Goal: Task Accomplishment & Management: Use online tool/utility

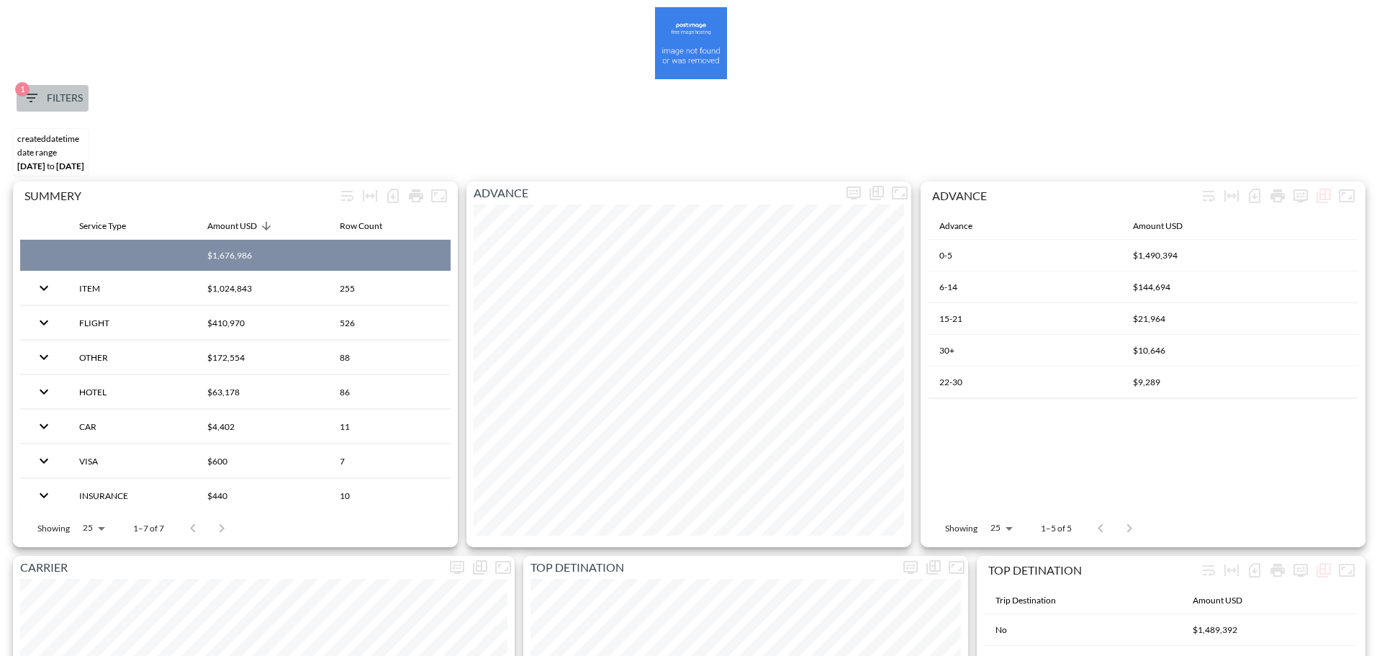
click at [55, 87] on button "1 Filters" at bounding box center [53, 98] width 72 height 27
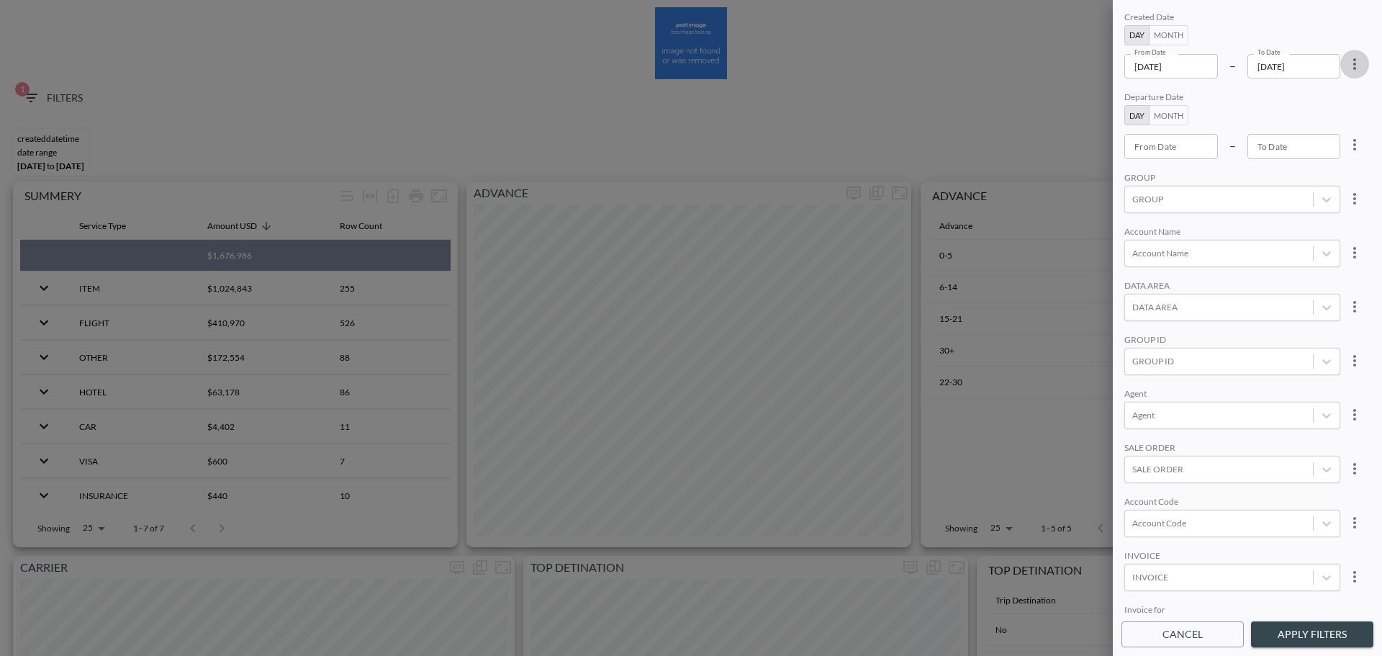
click at [1349, 64] on icon "more" at bounding box center [1354, 63] width 17 height 17
click at [1332, 91] on li "Clear" at bounding box center [1301, 97] width 130 height 26
click at [1194, 77] on input "From Date" at bounding box center [1171, 66] width 94 height 24
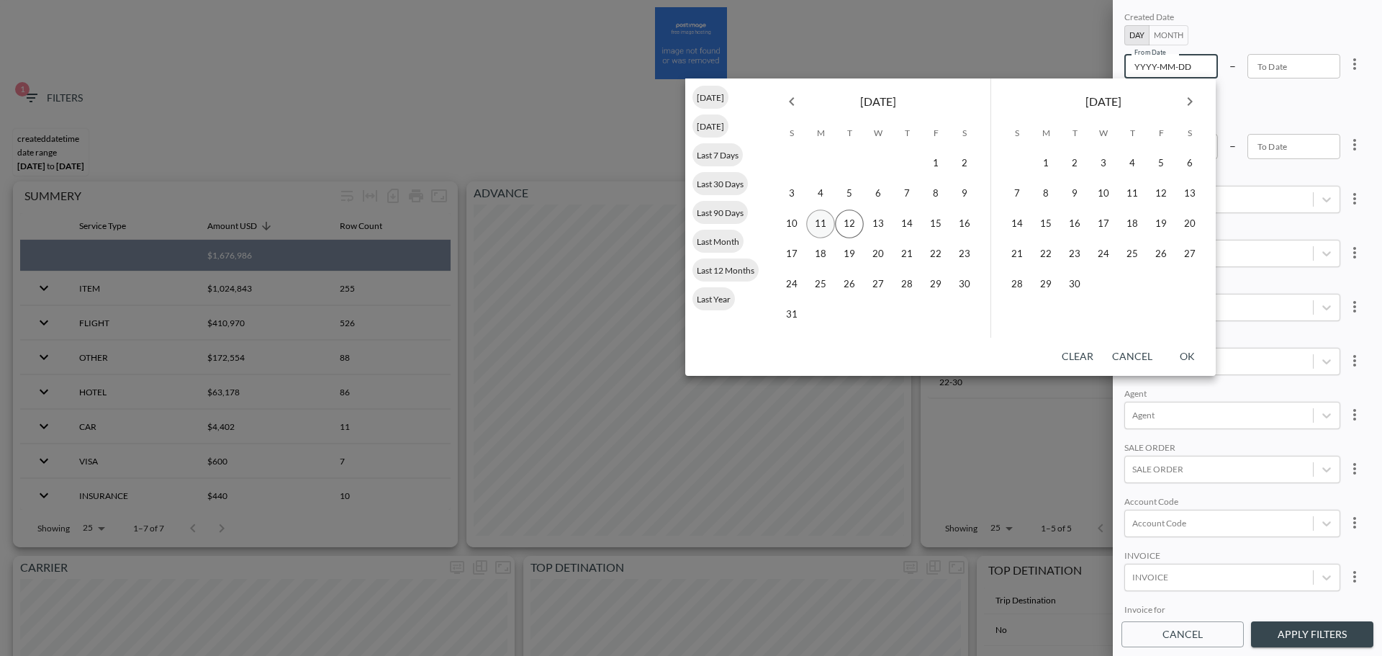
click at [825, 222] on button "11" at bounding box center [820, 223] width 29 height 29
type input "[DATE]"
type input "YYYY-MM-DD"
click at [820, 225] on button "11" at bounding box center [820, 223] width 29 height 29
type input "[DATE]"
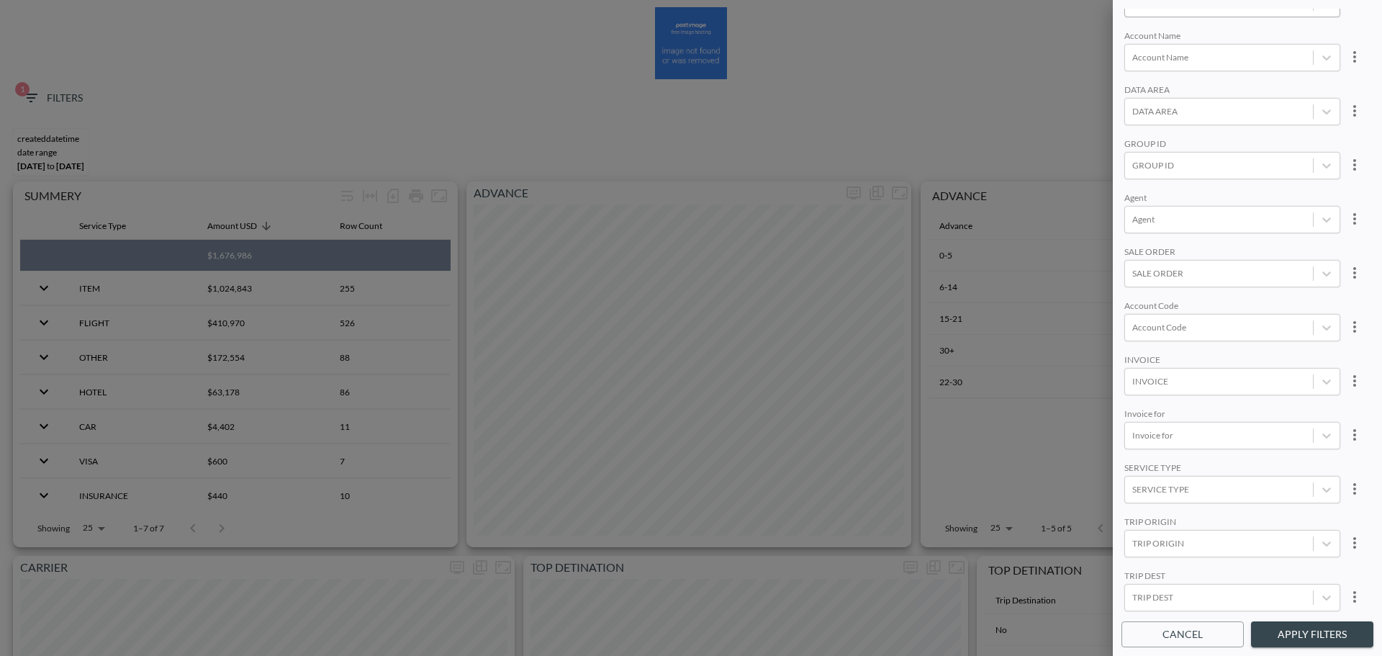
scroll to position [59, 0]
click at [1171, 304] on div at bounding box center [1218, 302] width 173 height 14
type input "r"
click at [1134, 250] on input "riki" at bounding box center [1135, 255] width 30 height 30
type input "RIKI"
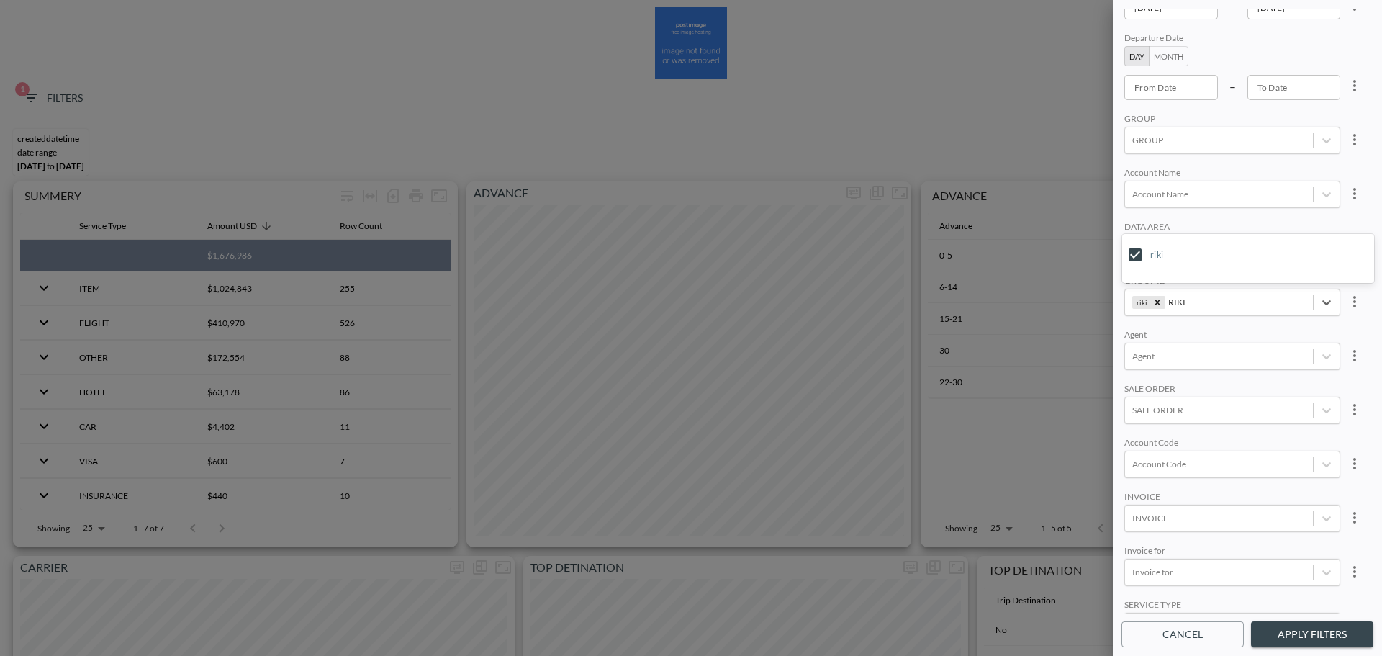
click at [1221, 222] on div "DATA AREA" at bounding box center [1232, 228] width 216 height 14
click at [1301, 624] on button "Apply Filters" at bounding box center [1312, 634] width 122 height 27
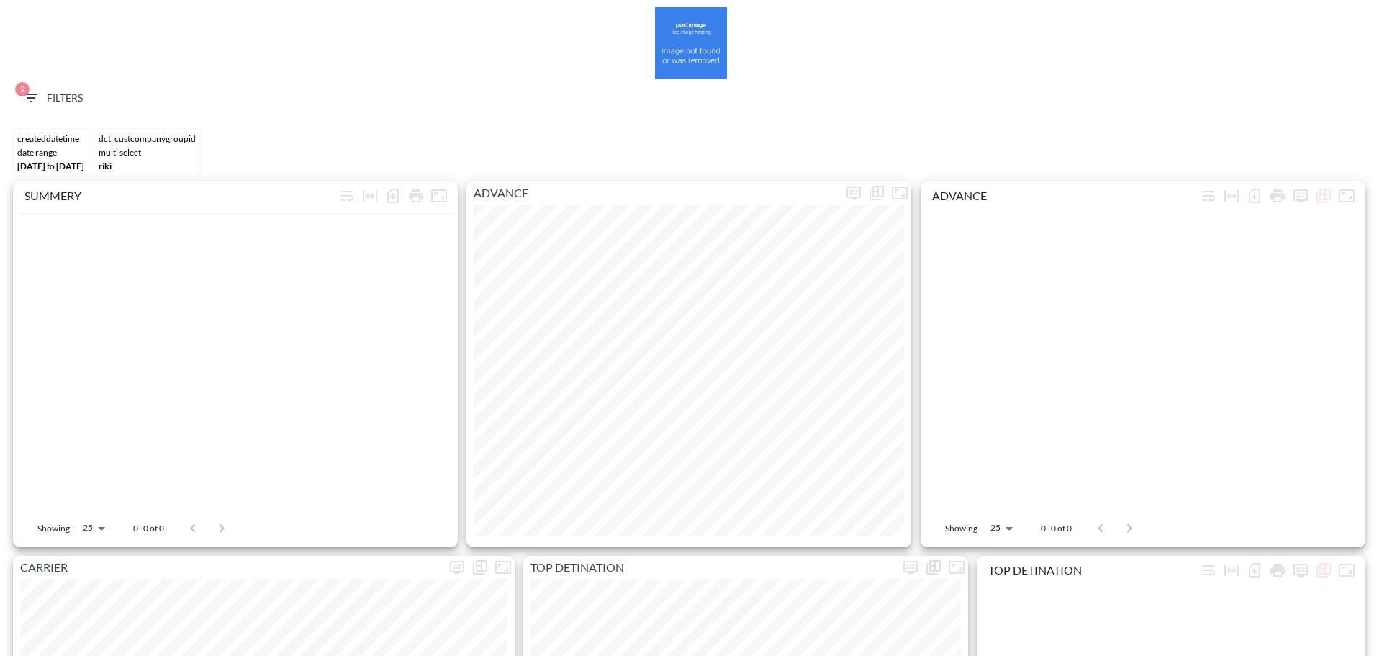
click at [67, 98] on span "2 Filters" at bounding box center [52, 98] width 60 height 18
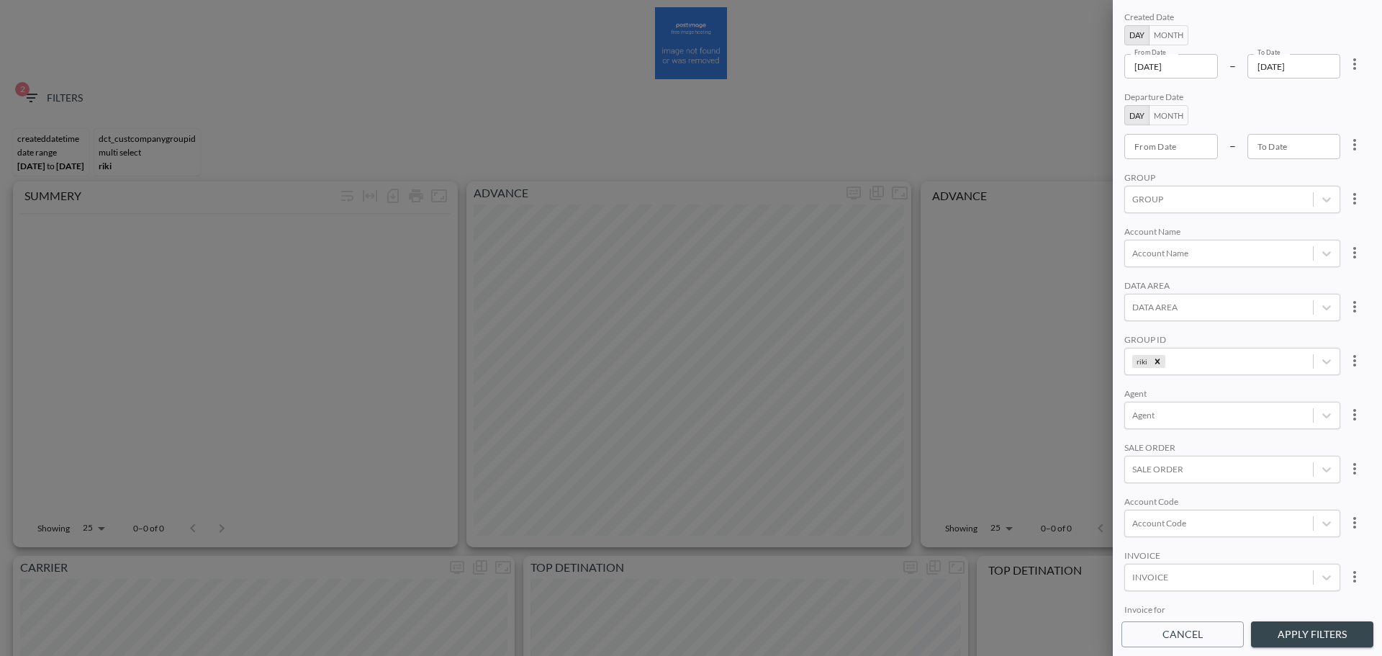
click at [1334, 630] on button "Apply Filters" at bounding box center [1312, 634] width 122 height 27
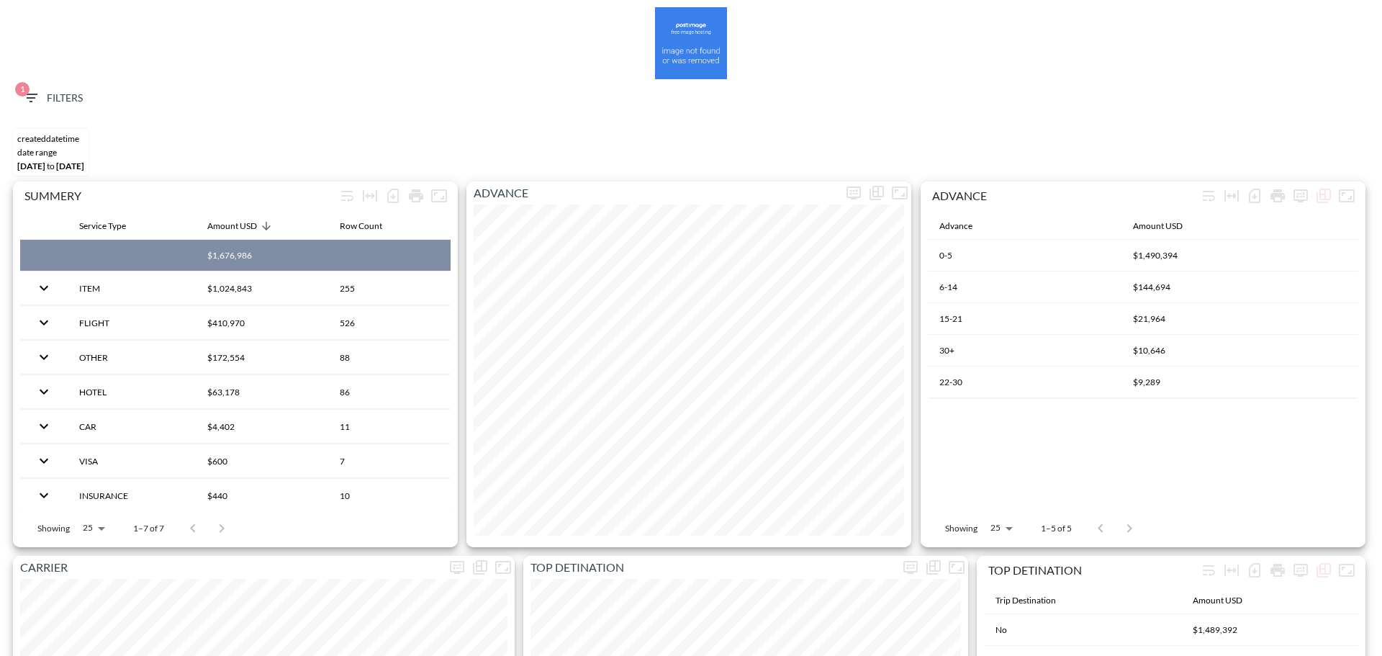
click at [33, 86] on button "1 Filters" at bounding box center [53, 98] width 72 height 27
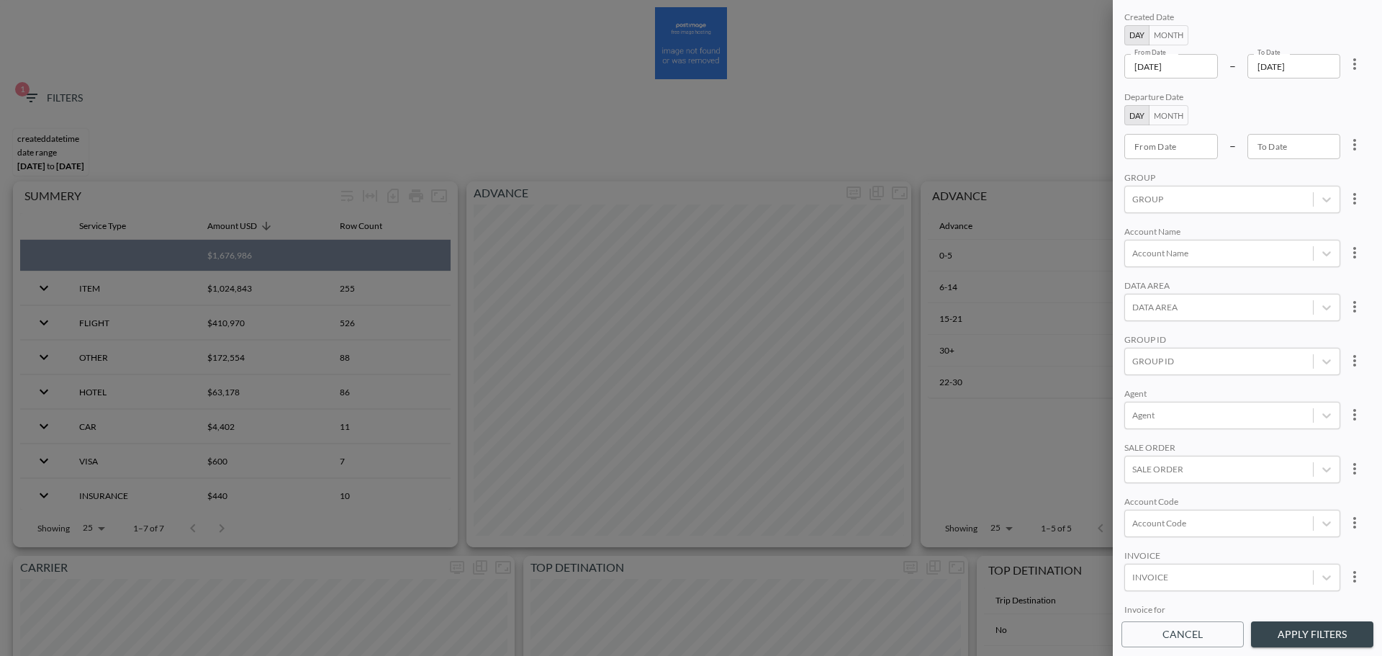
click at [1093, 66] on input "[DATE]" at bounding box center [1171, 66] width 94 height 24
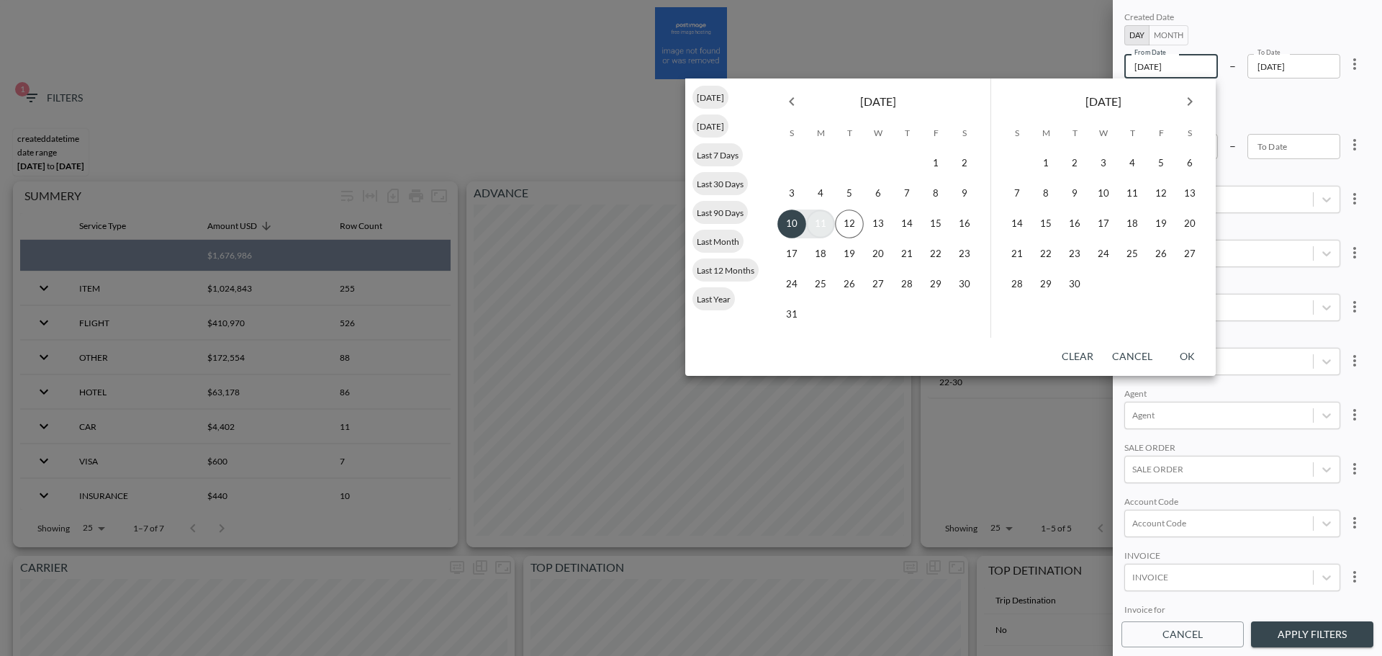
click at [810, 222] on button "11" at bounding box center [820, 223] width 29 height 29
type input "[DATE]"
click at [850, 226] on button "12" at bounding box center [849, 223] width 29 height 29
type input "[DATE]"
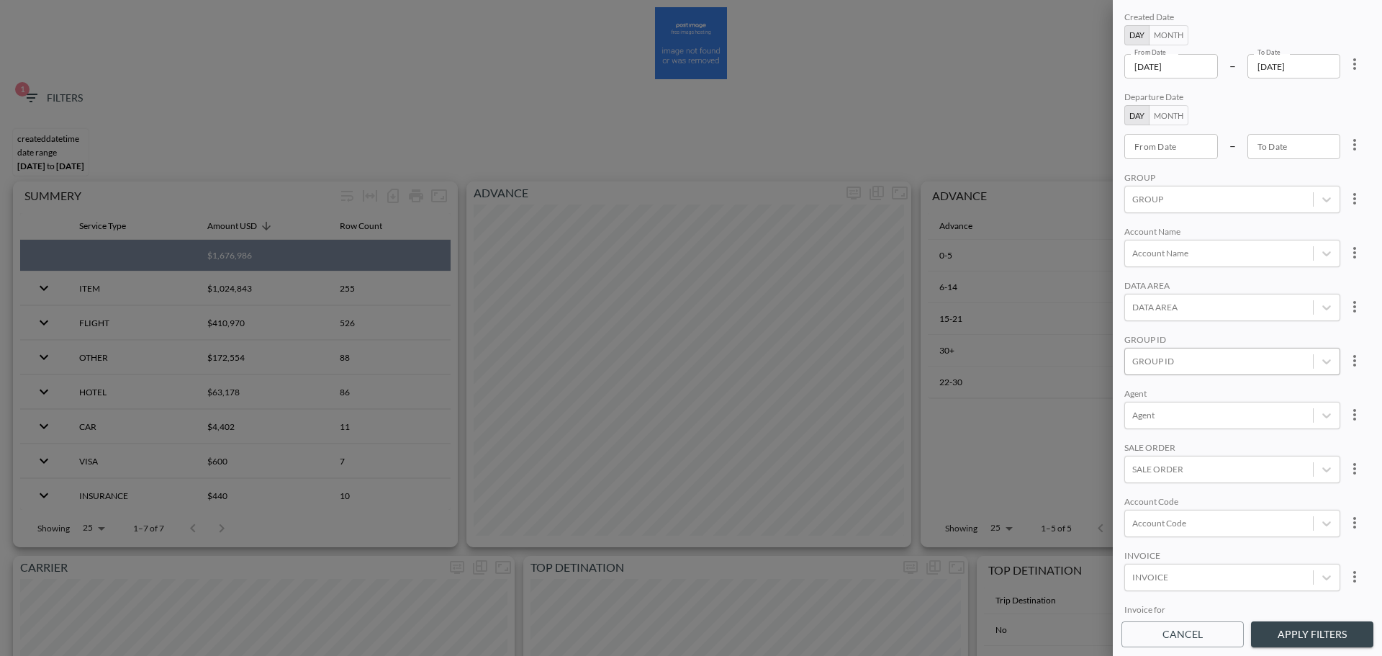
click at [1093, 368] on div "GROUP ID" at bounding box center [1219, 360] width 188 height 19
type input "ר"
click at [1093, 320] on input "riki" at bounding box center [1135, 314] width 30 height 30
type input "RIKI"
click at [1093, 281] on div "DATA AREA" at bounding box center [1232, 287] width 216 height 14
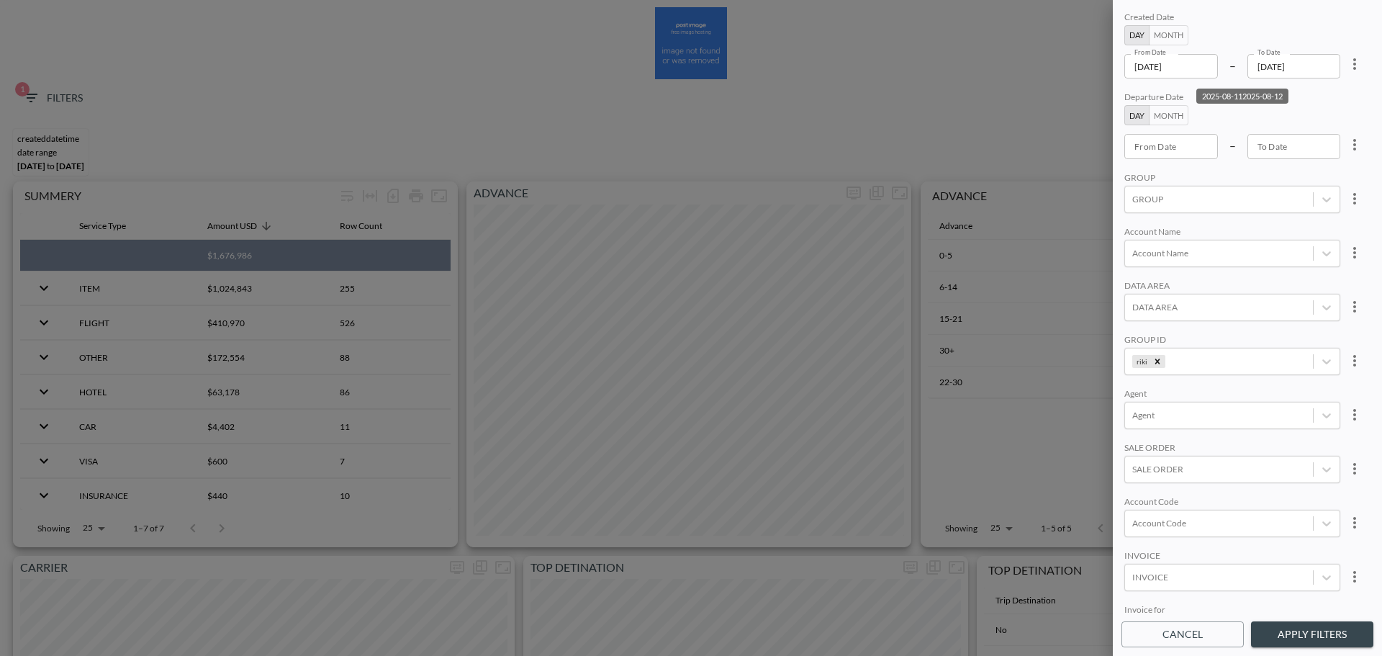
click at [1093, 374] on button "Apply Filters" at bounding box center [1312, 634] width 122 height 27
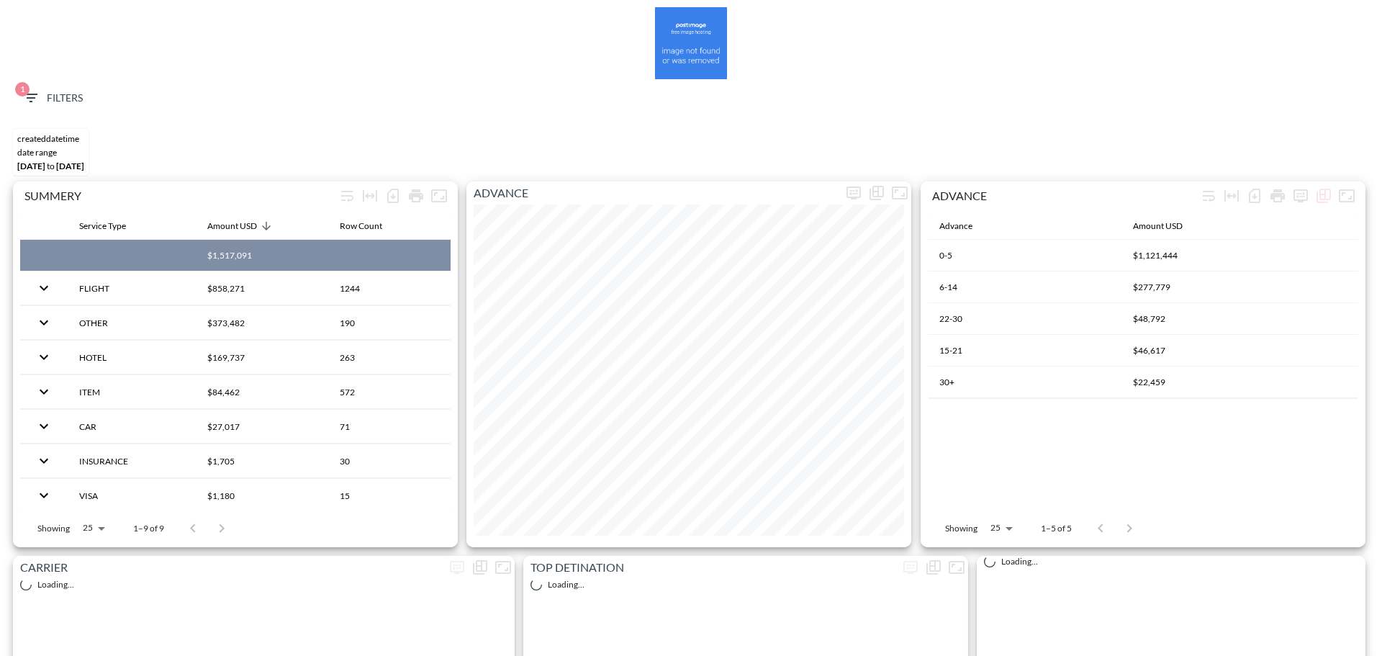
click at [55, 119] on div "1 Filters" at bounding box center [690, 101] width 1367 height 44
click at [51, 86] on button "1 Filters" at bounding box center [53, 98] width 72 height 27
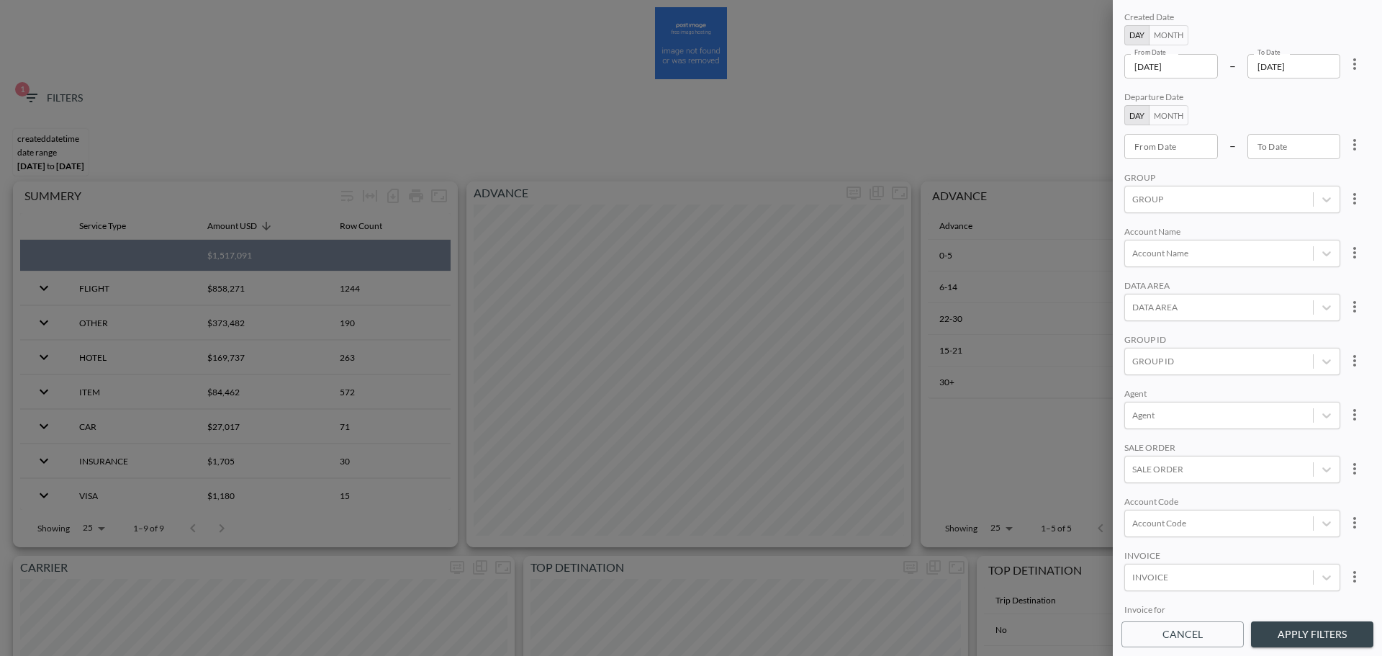
click at [1349, 65] on icon "more" at bounding box center [1354, 63] width 17 height 17
click at [1316, 91] on li "Clear" at bounding box center [1301, 97] width 130 height 26
type input "YYYY-MM-DD"
click at [1196, 68] on input "YYYY-MM-DD" at bounding box center [1171, 66] width 94 height 24
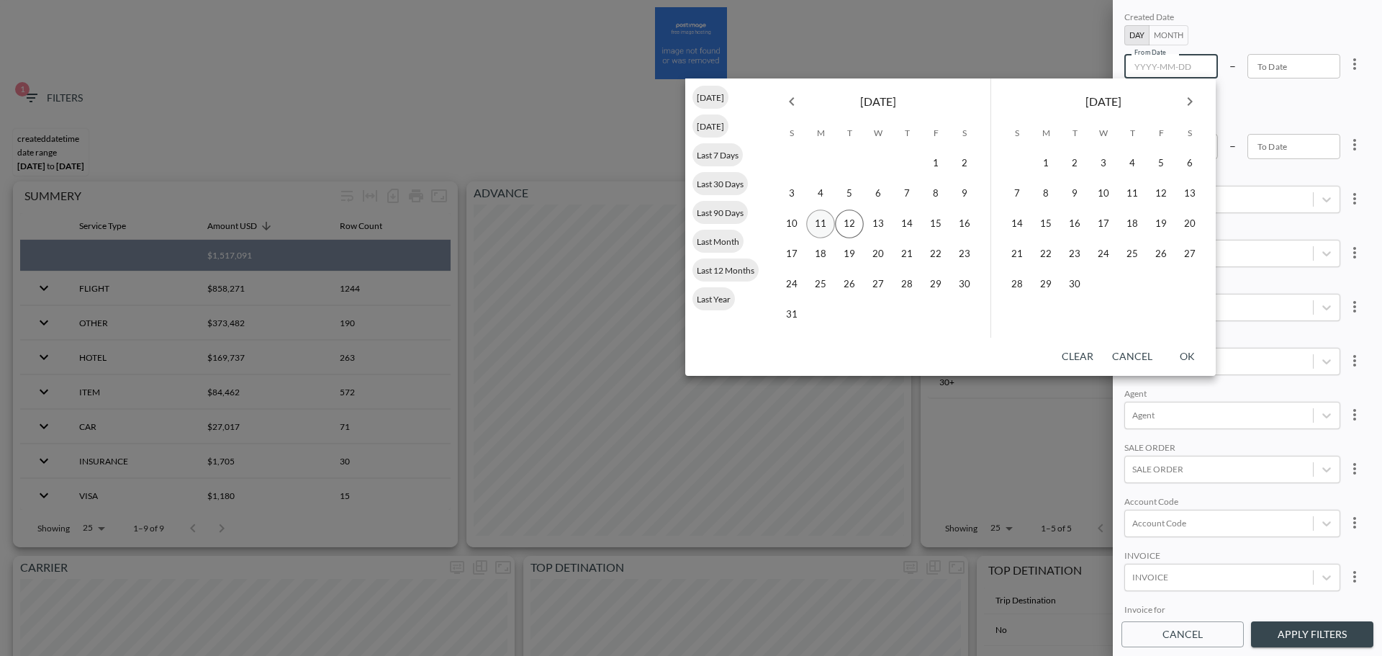
click at [813, 229] on button "11" at bounding box center [820, 223] width 29 height 29
type input "[DATE]"
click at [838, 225] on button "12" at bounding box center [849, 223] width 29 height 29
type input "[DATE]"
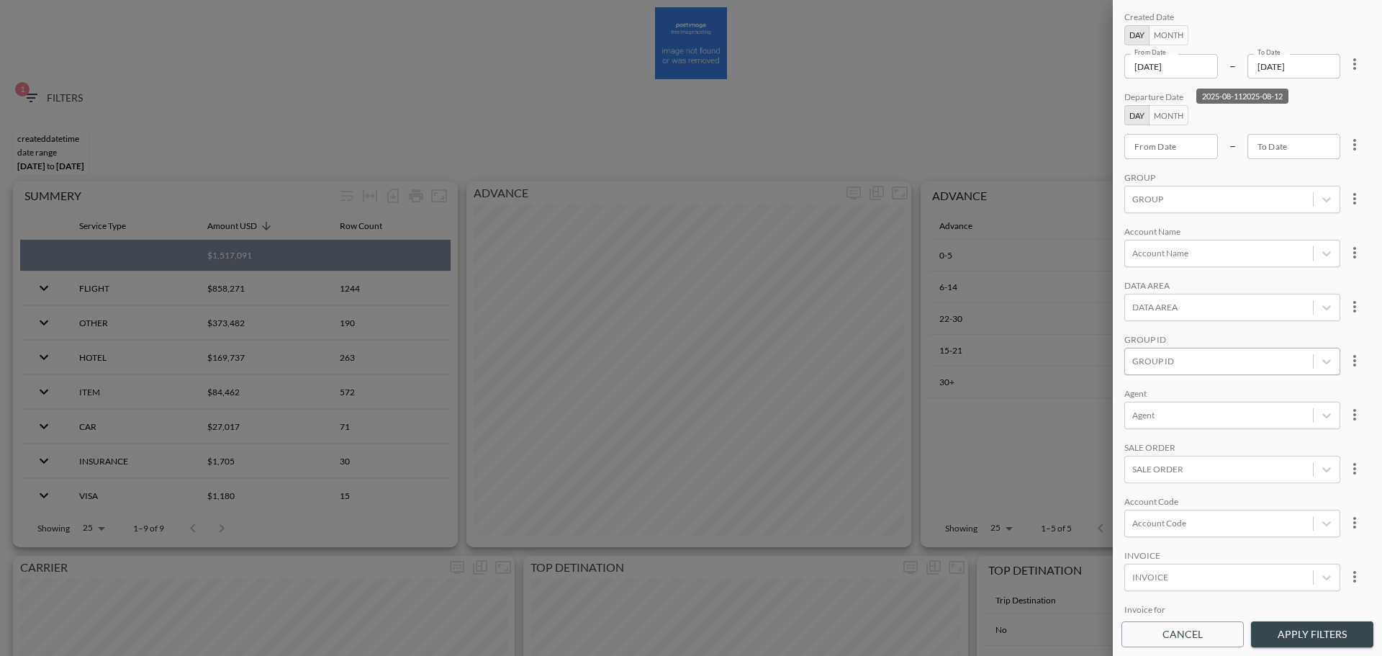
click at [1200, 371] on div "GROUP ID" at bounding box center [1232, 361] width 216 height 27
click at [1144, 309] on input "riki" at bounding box center [1135, 314] width 30 height 30
type input "RIKI"
click at [1251, 286] on div "DATA AREA" at bounding box center [1232, 287] width 216 height 14
click at [1292, 631] on button "Apply Filters" at bounding box center [1312, 634] width 122 height 27
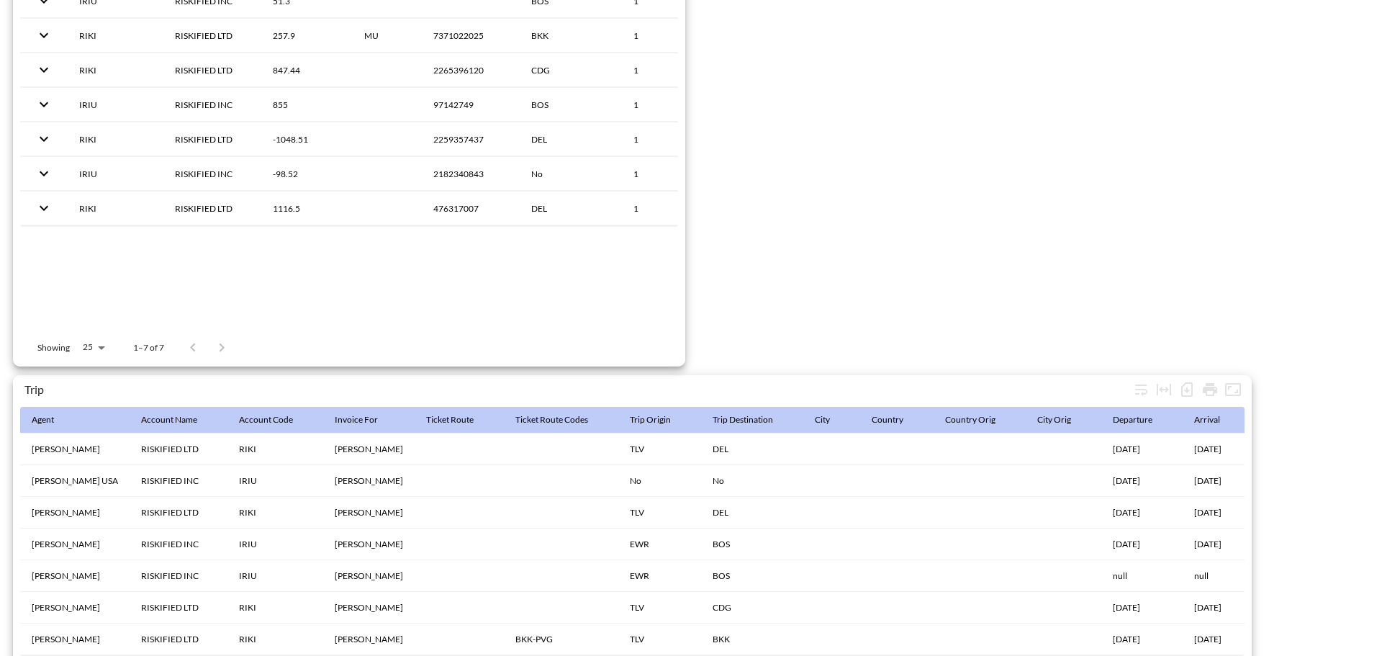
scroll to position [2263, 0]
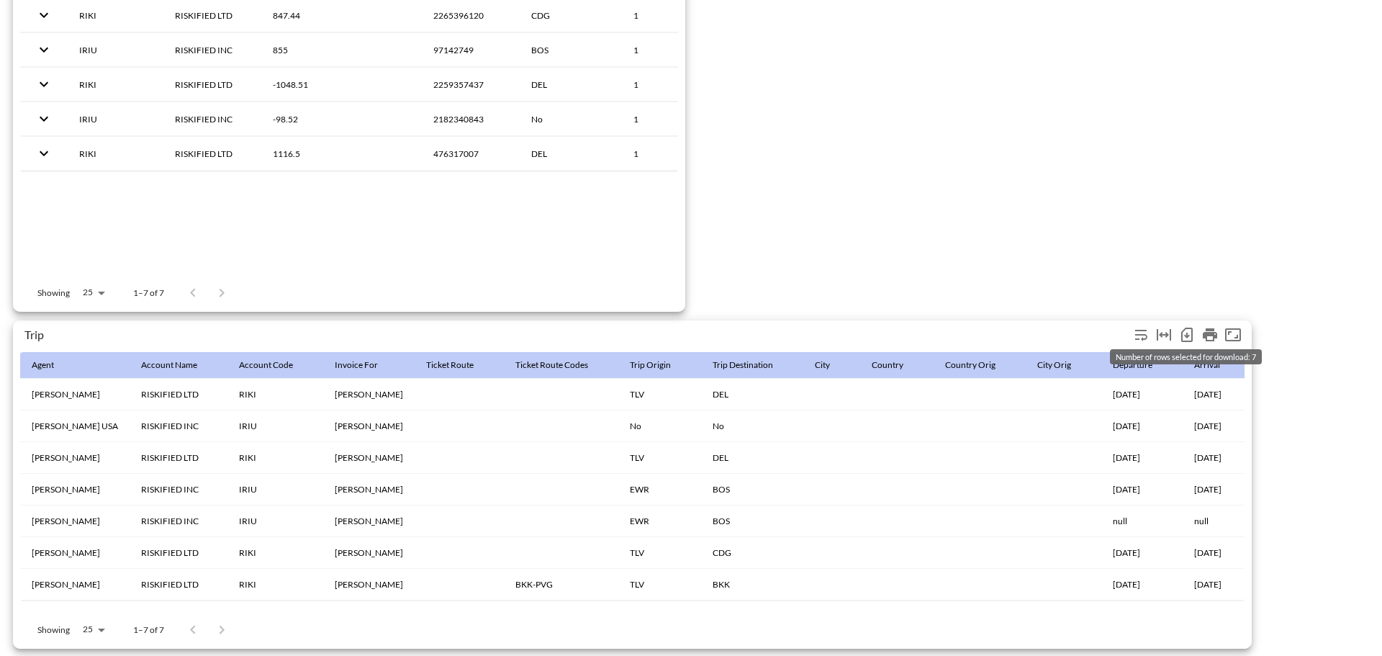
click at [1193, 326] on icon "Number of rows selected for download: 7" at bounding box center [1186, 334] width 17 height 17
